Goal: Information Seeking & Learning: Check status

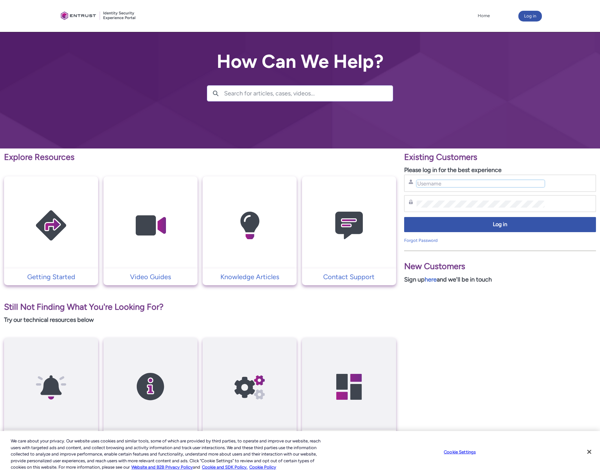
click at [423, 180] on input "Username" at bounding box center [480, 183] width 128 height 7
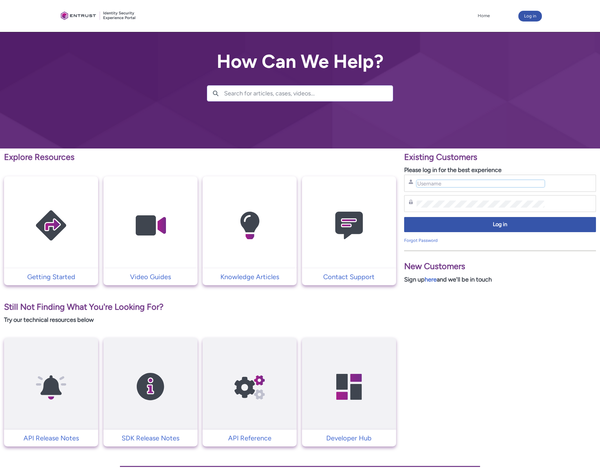
click at [442, 186] on input "Username" at bounding box center [480, 183] width 128 height 7
type input "[PERSON_NAME][EMAIL_ADDRESS][DOMAIN_NAME]"
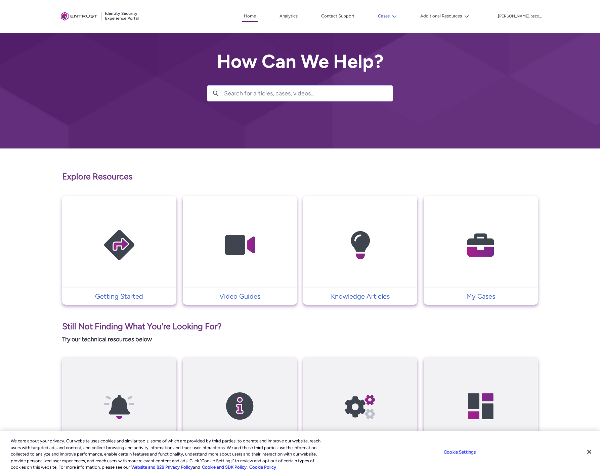
click at [396, 14] on icon at bounding box center [394, 16] width 5 height 5
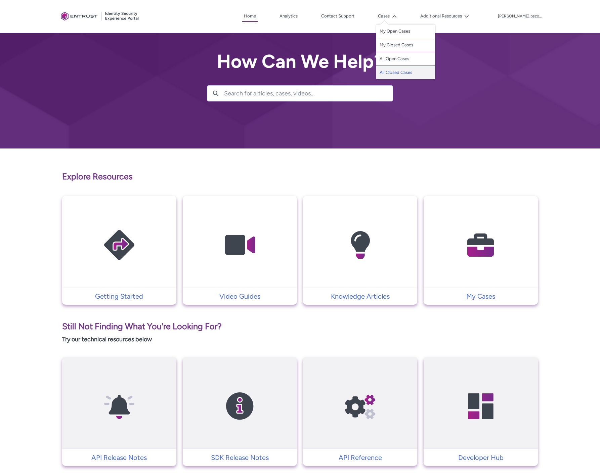
click at [407, 72] on link "All Closed Cases" at bounding box center [405, 72] width 59 height 13
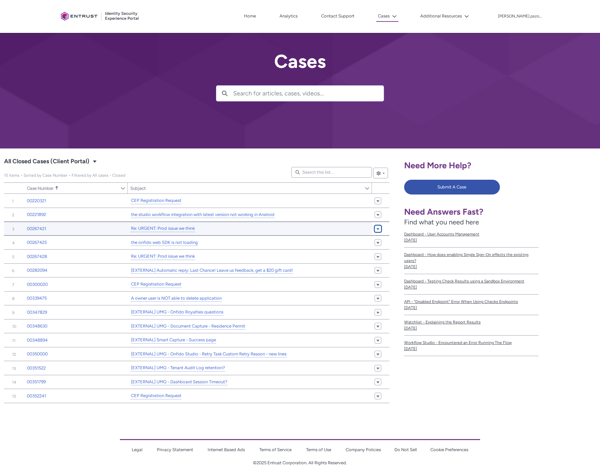
click at [376, 228] on span at bounding box center [378, 228] width 4 height 5
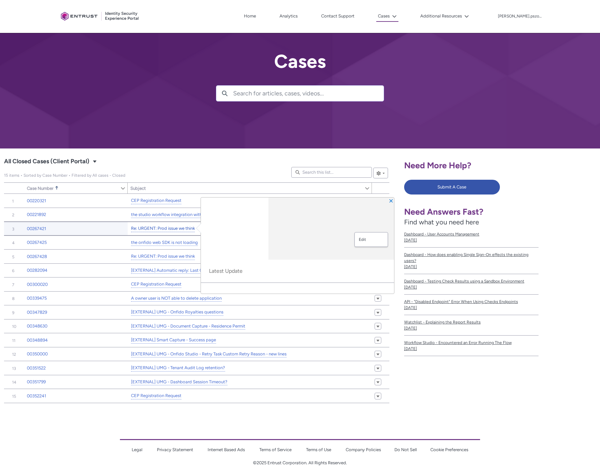
click at [190, 230] on link "Re: URGENT: Prod issue we think" at bounding box center [163, 228] width 64 height 7
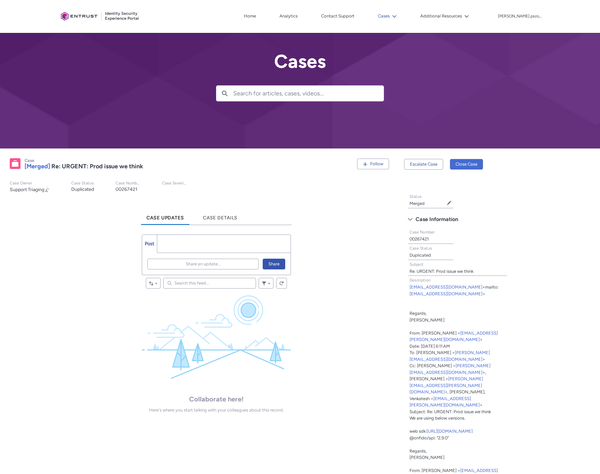
click at [396, 18] on lightning-icon at bounding box center [392, 16] width 7 height 5
click at [405, 44] on link "My Closed Cases" at bounding box center [405, 45] width 59 height 14
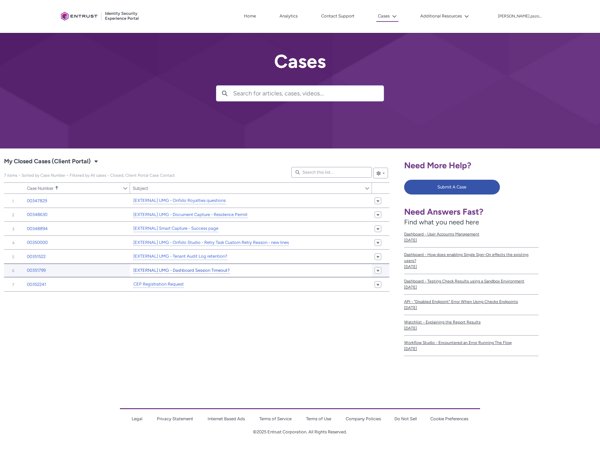
click at [198, 271] on link "[EXTERNAL] UMG - Dashboard Session Timeout?" at bounding box center [181, 270] width 96 height 7
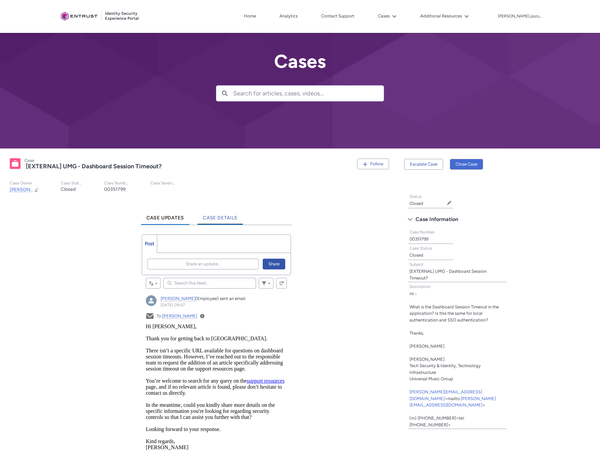
click at [224, 220] on span "Case Details" at bounding box center [220, 218] width 35 height 6
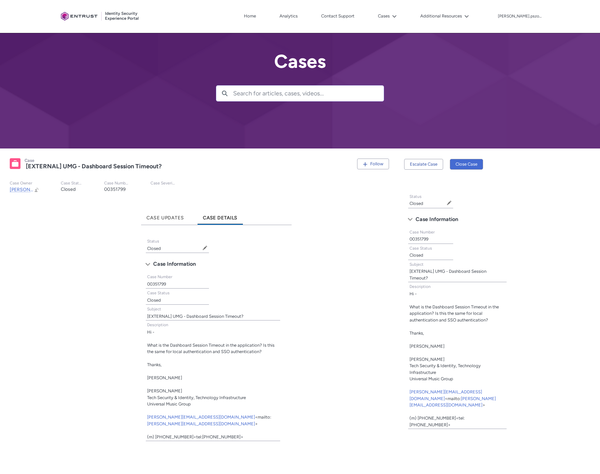
scroll to position [49, 0]
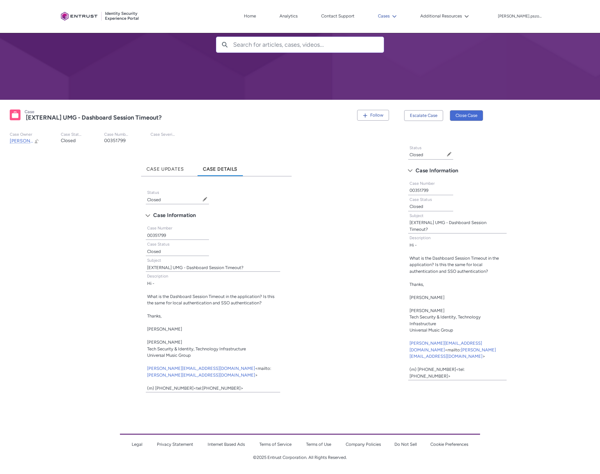
click at [396, 17] on icon at bounding box center [394, 16] width 5 height 5
click at [404, 46] on link "My Closed Cases" at bounding box center [405, 45] width 59 height 14
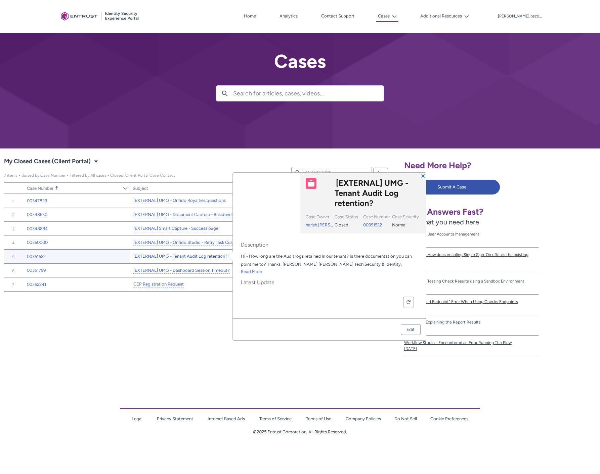
click at [192, 257] on link "[EXTERNAL] UMG - Tenant Audit Log retention?" at bounding box center [180, 256] width 94 height 7
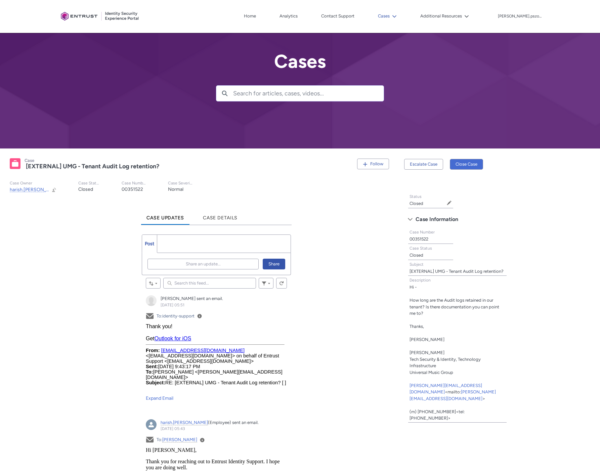
drag, startPoint x: 407, startPoint y: 14, endPoint x: 407, endPoint y: 18, distance: 4.4
click at [396, 14] on icon at bounding box center [394, 16] width 5 height 5
click at [404, 31] on link "My Open Cases" at bounding box center [405, 32] width 59 height 14
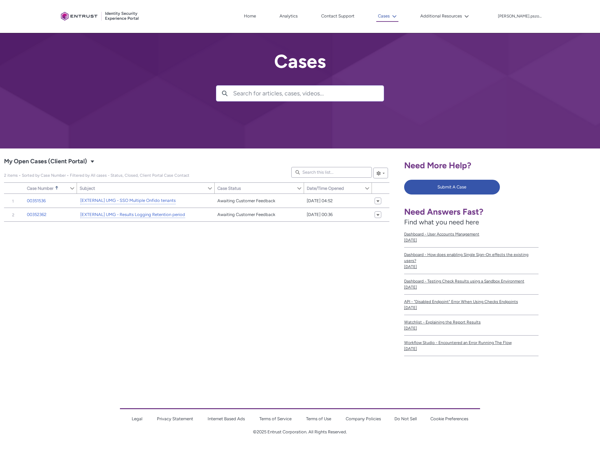
click at [396, 16] on lightning-icon at bounding box center [392, 16] width 7 height 5
click at [406, 46] on link "My Closed Cases" at bounding box center [405, 45] width 59 height 14
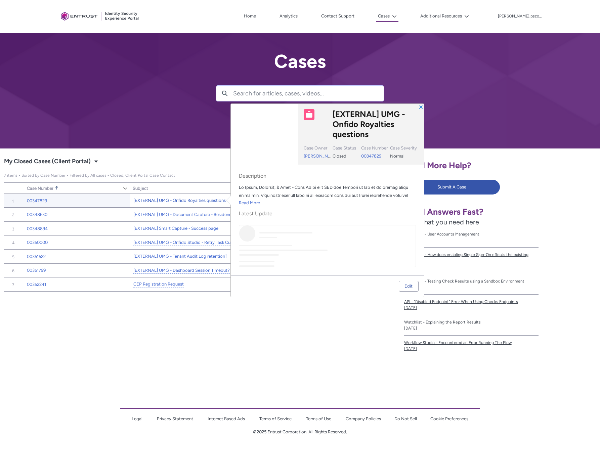
click at [188, 200] on link "[EXTERNAL] UMG - Onfido Royalties questions" at bounding box center [179, 200] width 92 height 7
